Goal: Information Seeking & Learning: Learn about a topic

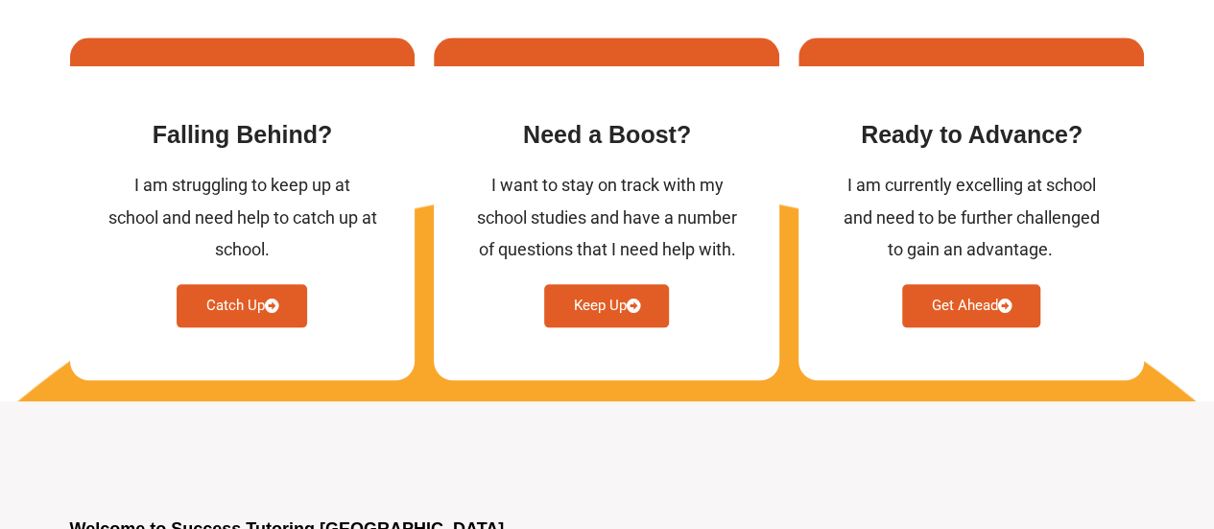
scroll to position [989, 0]
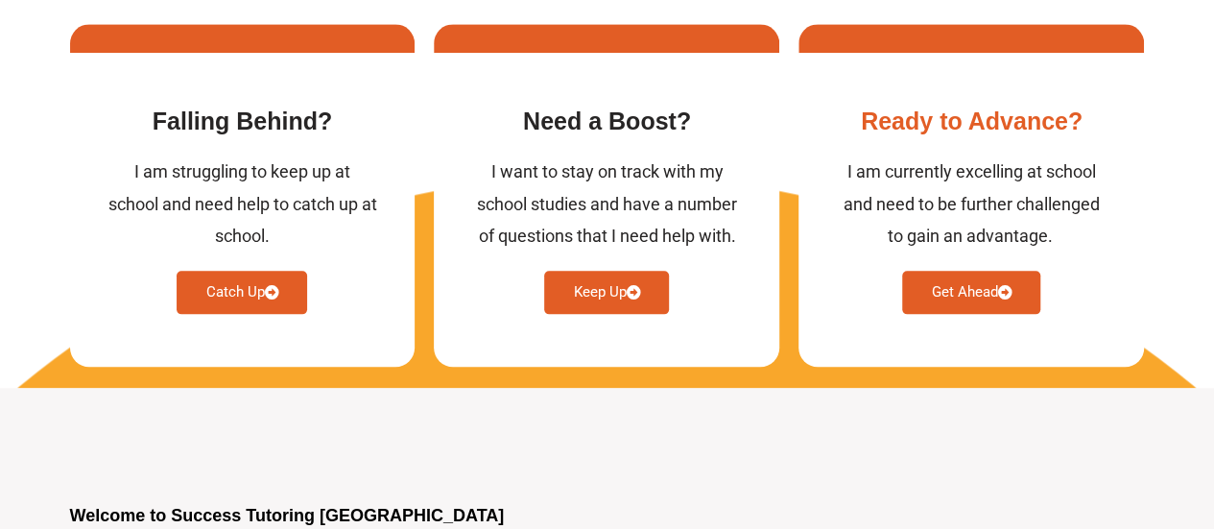
click at [965, 271] on link "Get Ahead" at bounding box center [971, 292] width 138 height 43
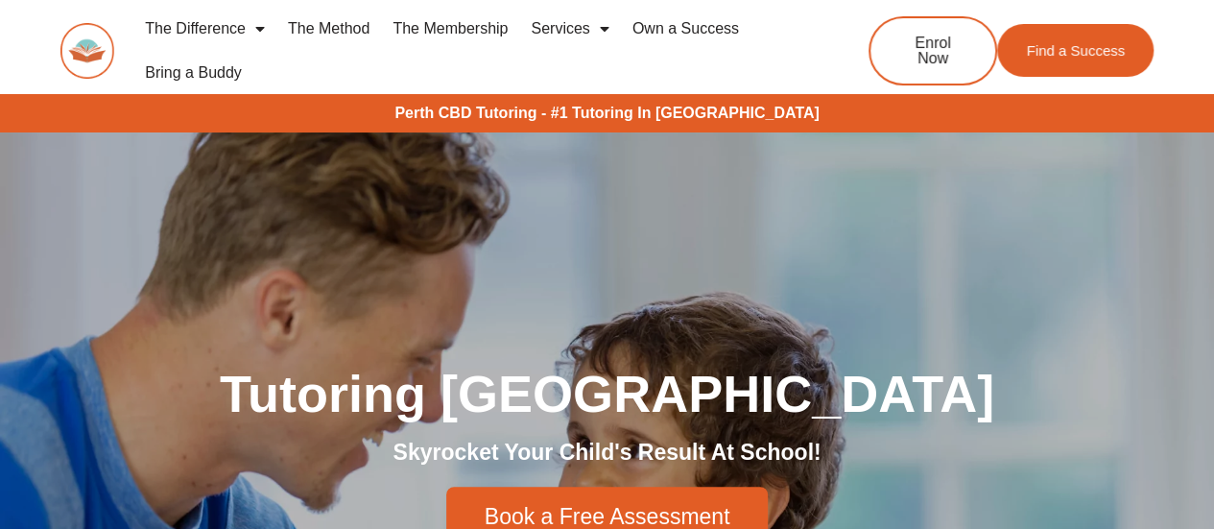
click at [318, 30] on link "The Method" at bounding box center [328, 29] width 105 height 44
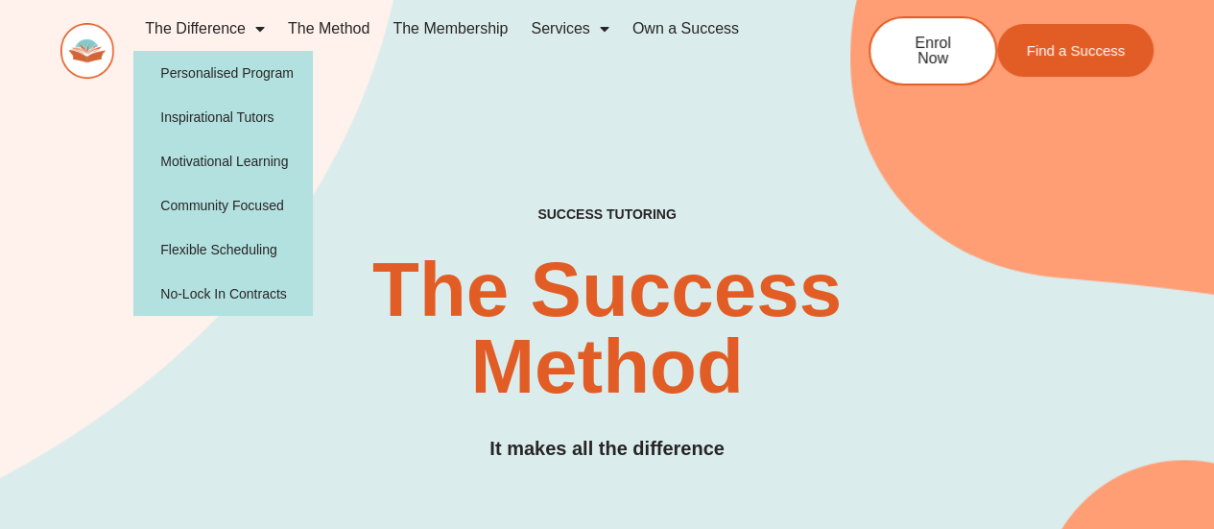
click at [188, 28] on link "The Difference" at bounding box center [204, 29] width 143 height 44
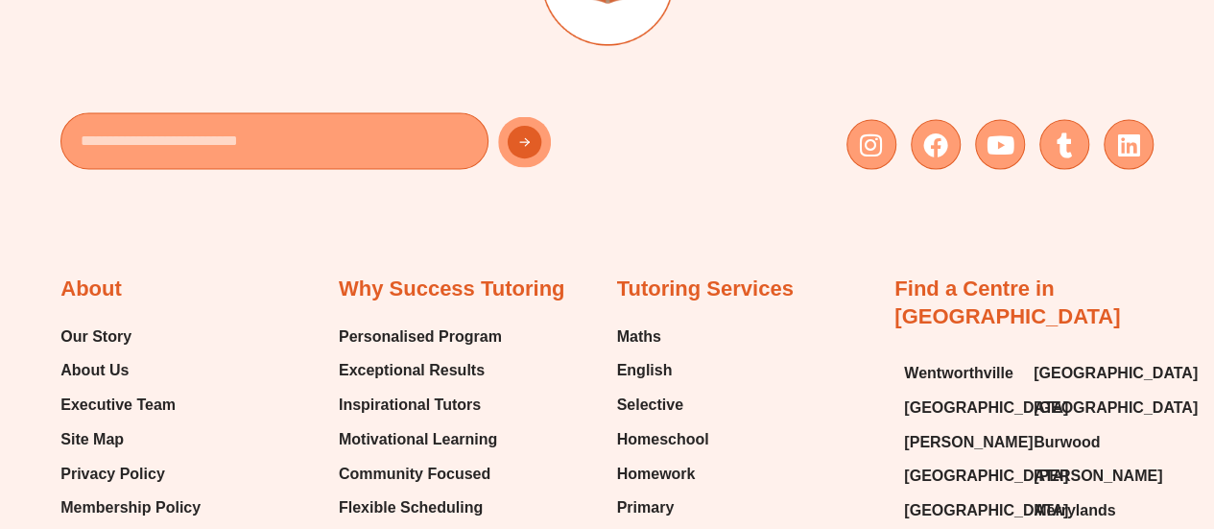
scroll to position [5746, 0]
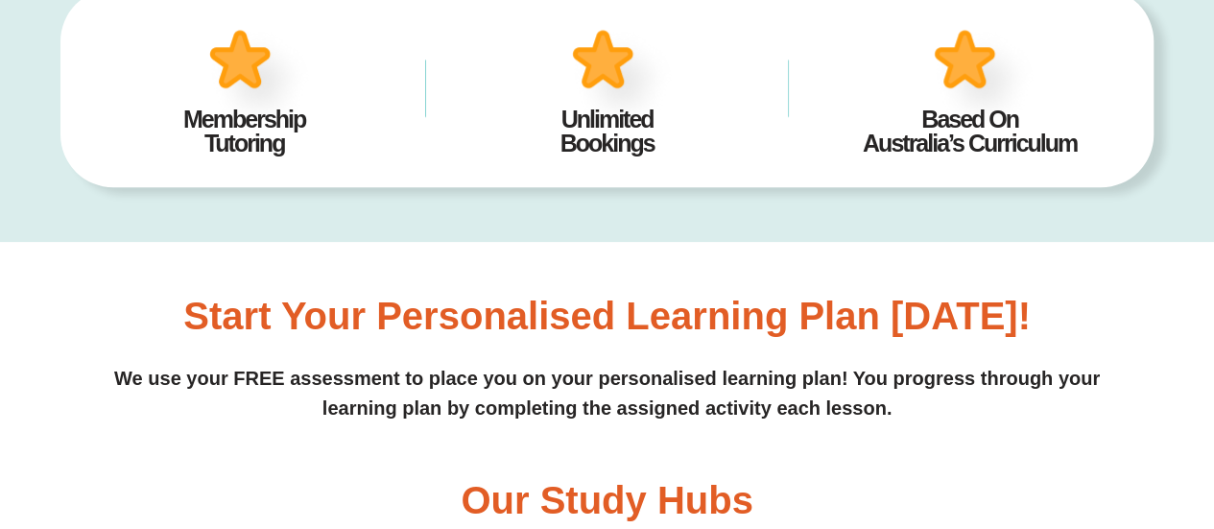
scroll to position [793, 0]
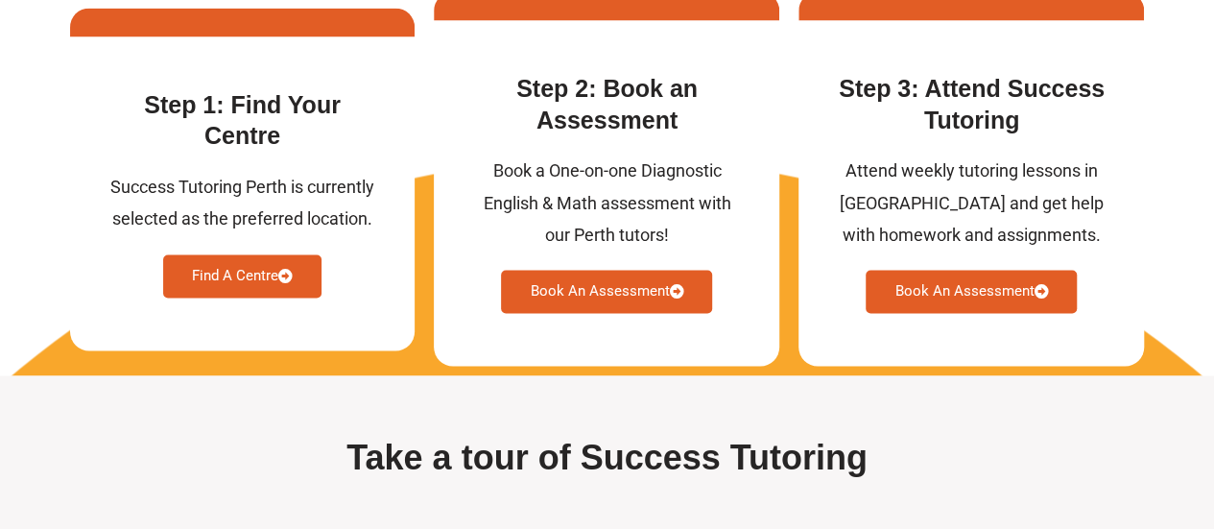
scroll to position [5116, 0]
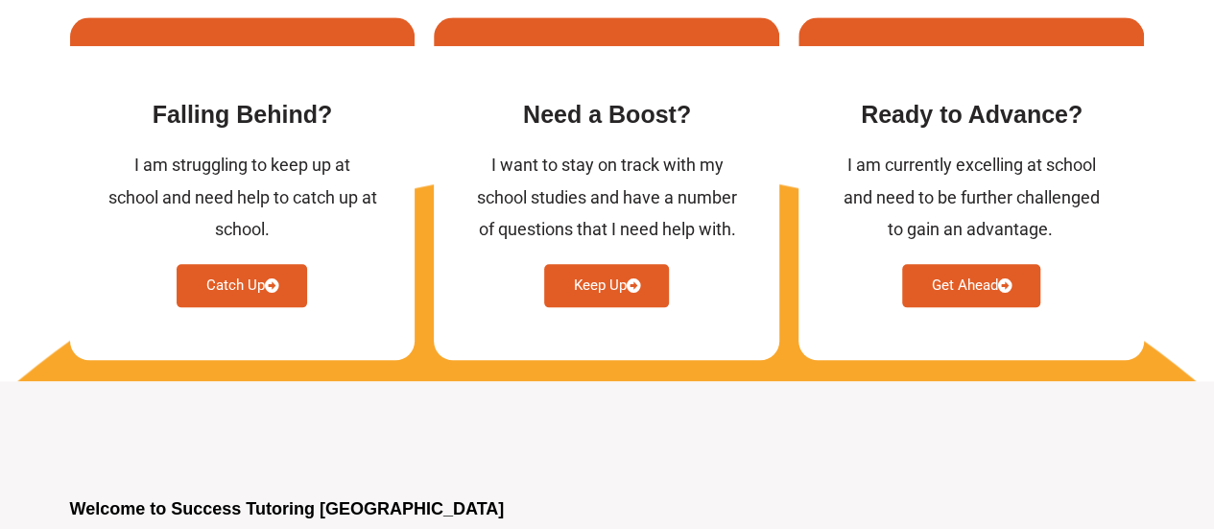
scroll to position [989, 0]
